Goal: Information Seeking & Learning: Learn about a topic

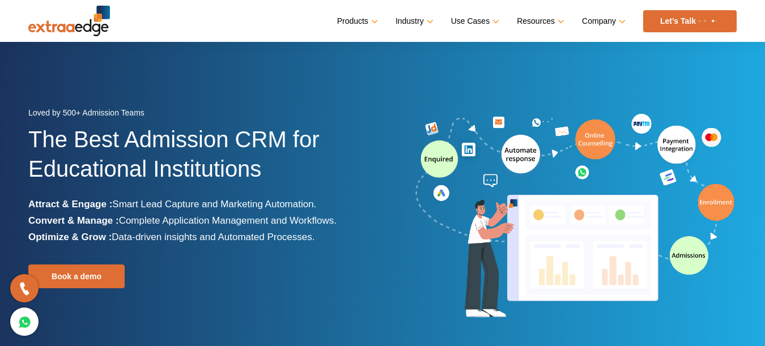
scroll to position [113, 0]
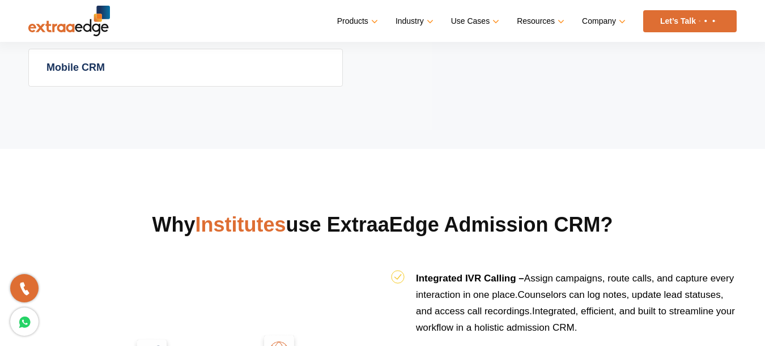
scroll to position [1020, 0]
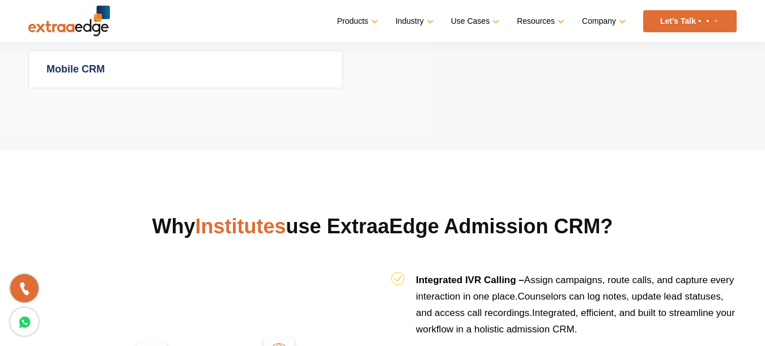
click at [123, 69] on link "Mobile CRM" at bounding box center [185, 69] width 313 height 37
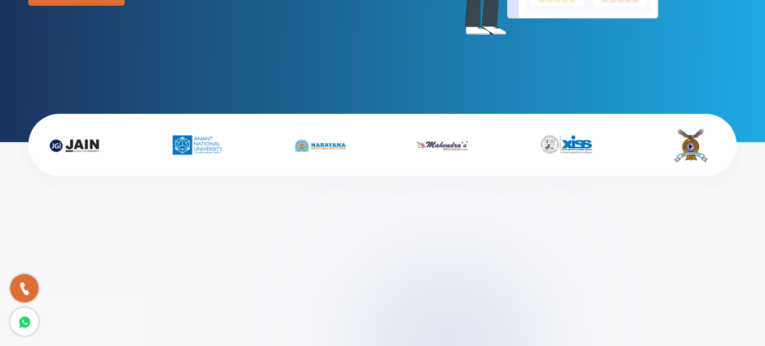
scroll to position [0, 0]
